Goal: Information Seeking & Learning: Learn about a topic

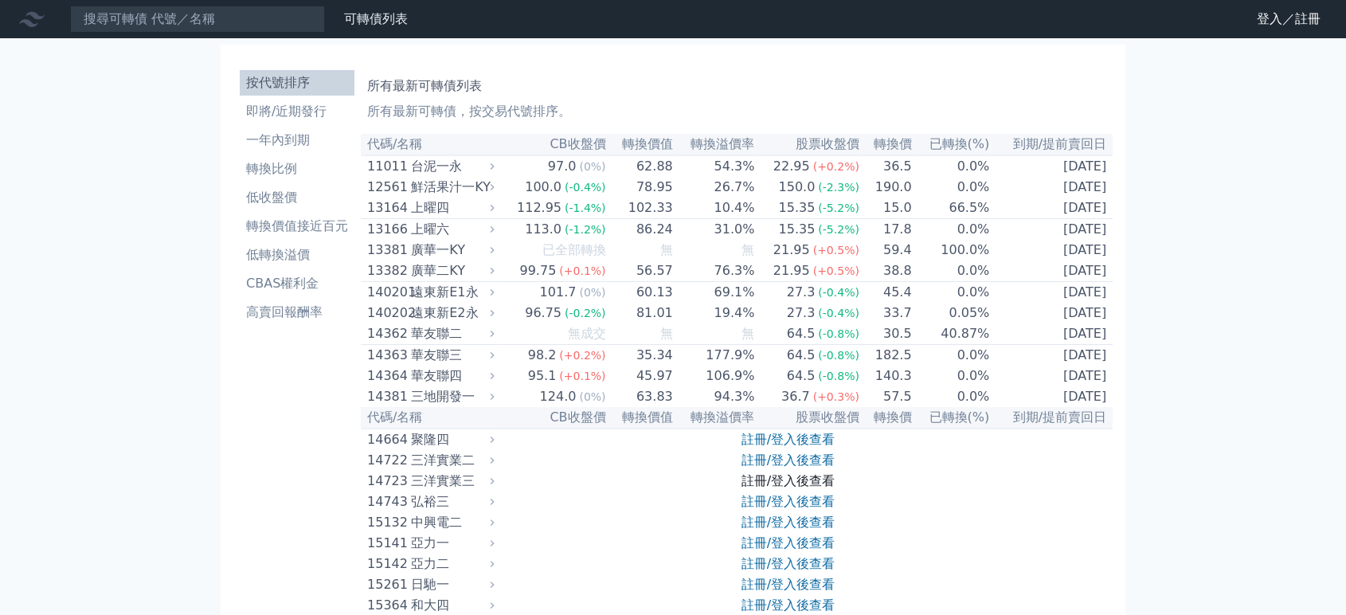
click at [781, 488] on link "註冊/登入後查看" at bounding box center [787, 480] width 93 height 15
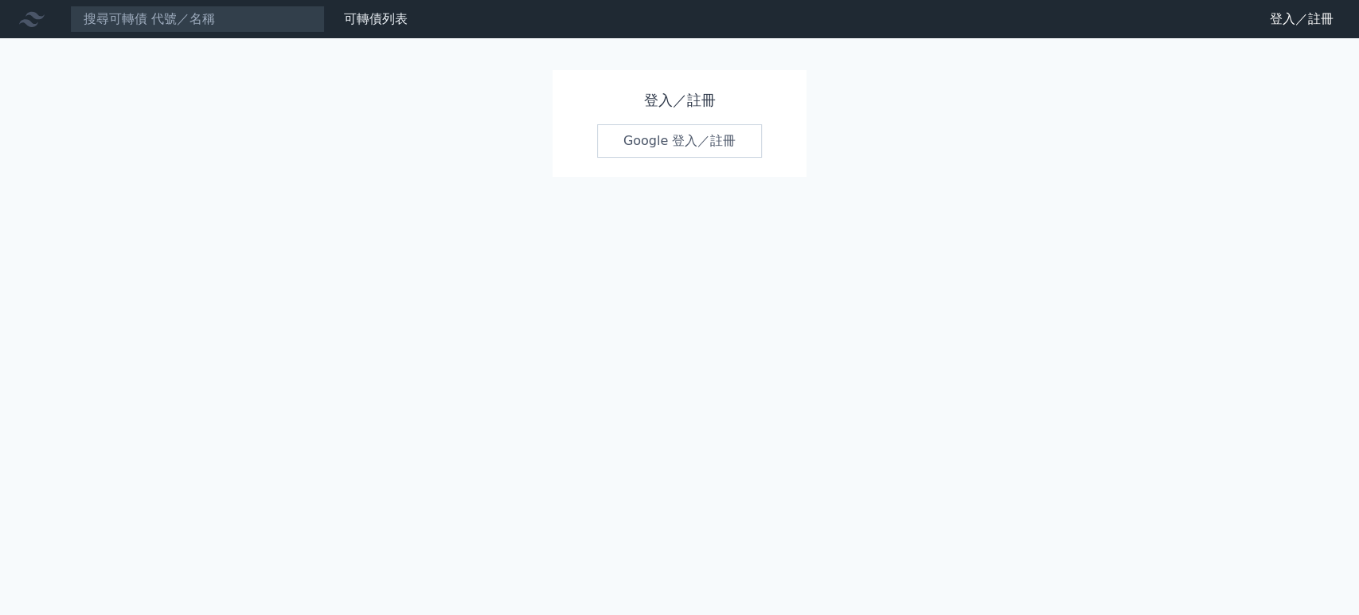
click at [676, 152] on link "Google 登入／註冊" at bounding box center [680, 140] width 166 height 33
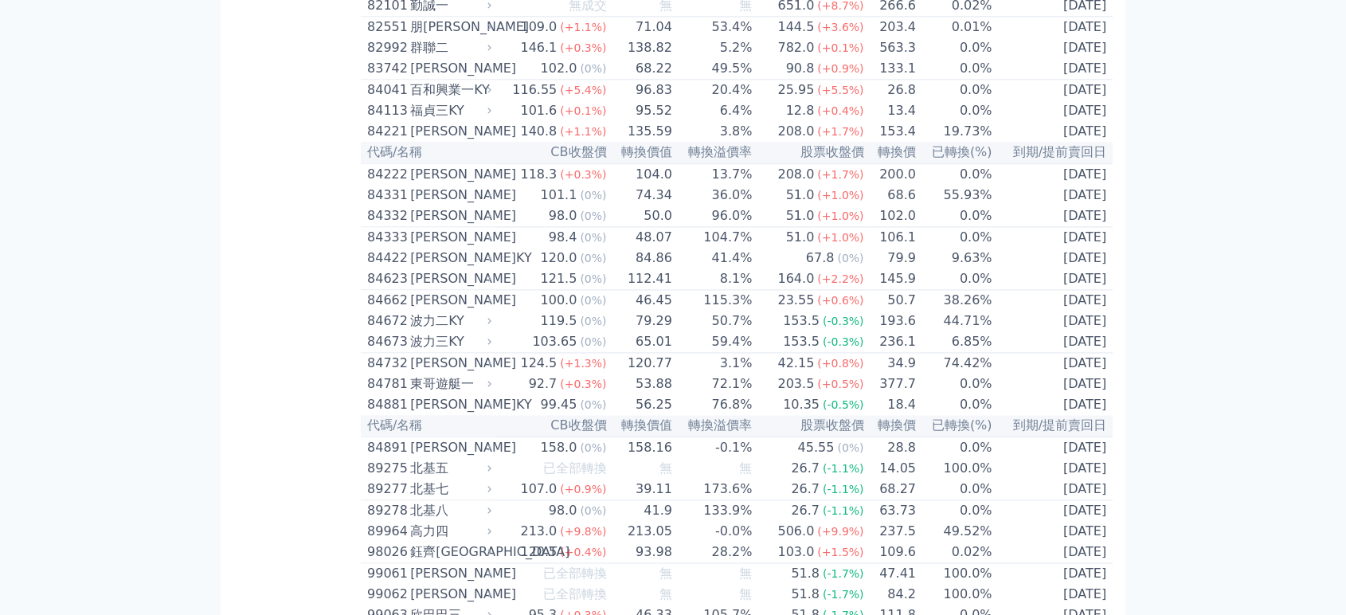
scroll to position [6247, 0]
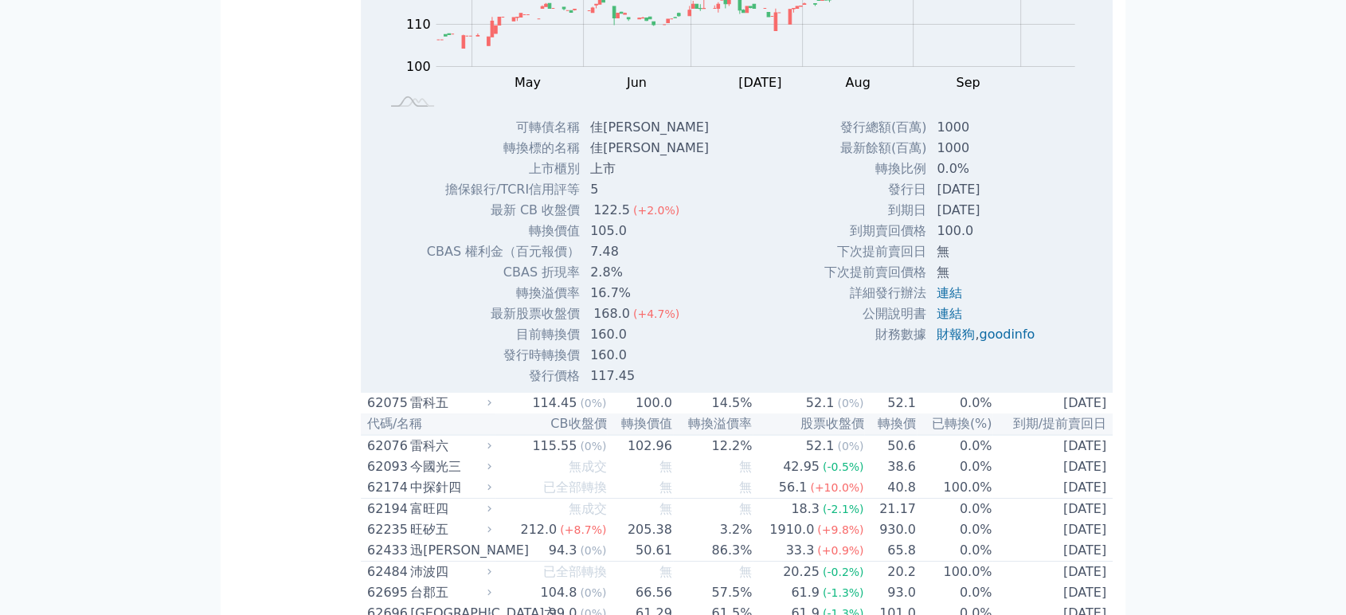
scroll to position [8232, 0]
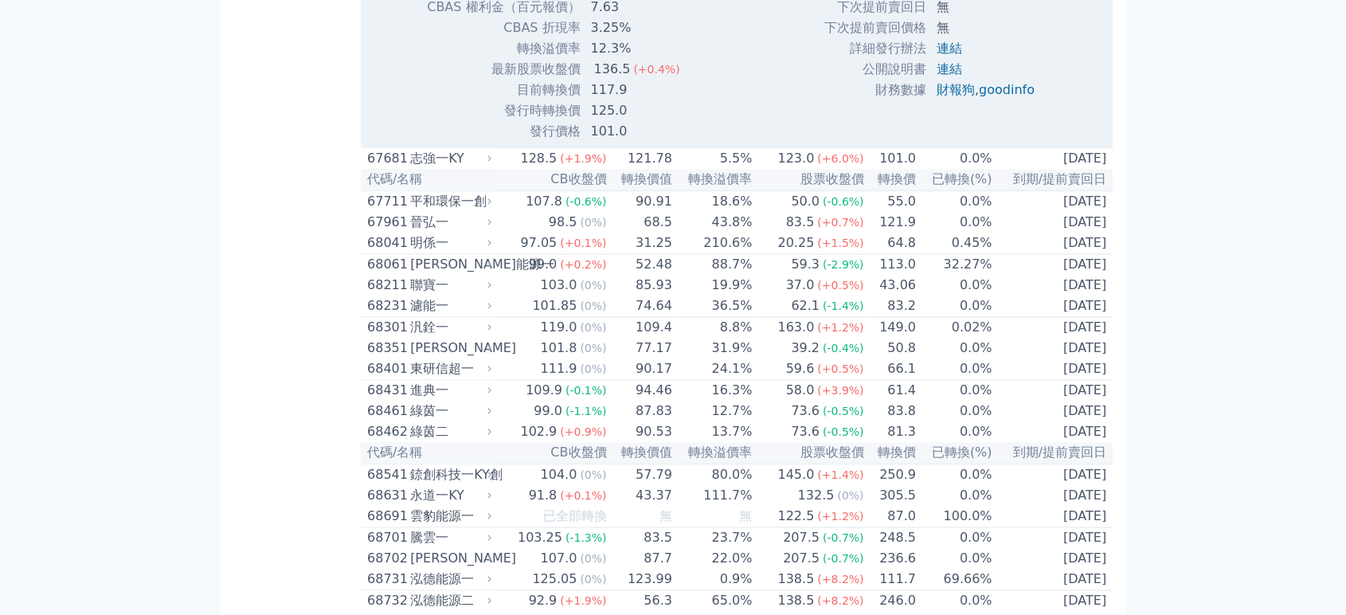
scroll to position [8409, 0]
